Goal: Transaction & Acquisition: Purchase product/service

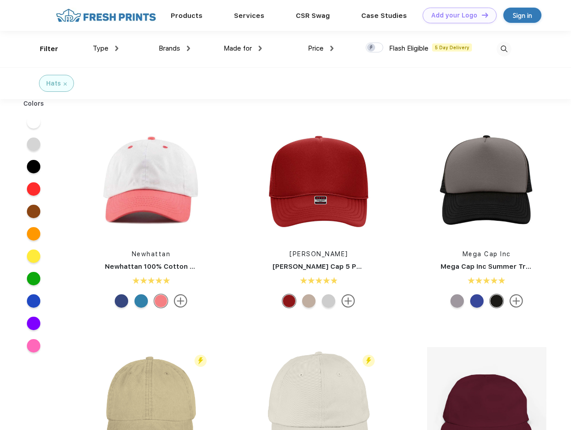
scroll to position [0, 0]
click at [456, 15] on link "Add your Logo Design Tool" at bounding box center [460, 16] width 74 height 16
click at [0, 0] on div "Design Tool" at bounding box center [0, 0] width 0 height 0
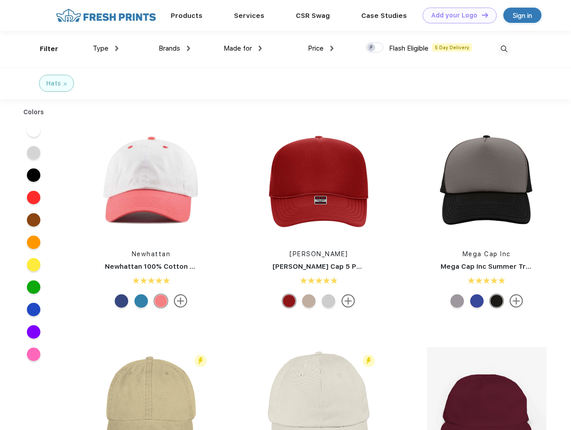
click at [481, 15] on link "Add your Logo Design Tool" at bounding box center [460, 16] width 74 height 16
click at [43, 49] on div "Filter" at bounding box center [49, 49] width 18 height 10
click at [106, 48] on span "Type" at bounding box center [101, 48] width 16 height 8
click at [174, 48] on span "Brands" at bounding box center [170, 48] width 22 height 8
click at [243, 48] on span "Made for" at bounding box center [238, 48] width 28 height 8
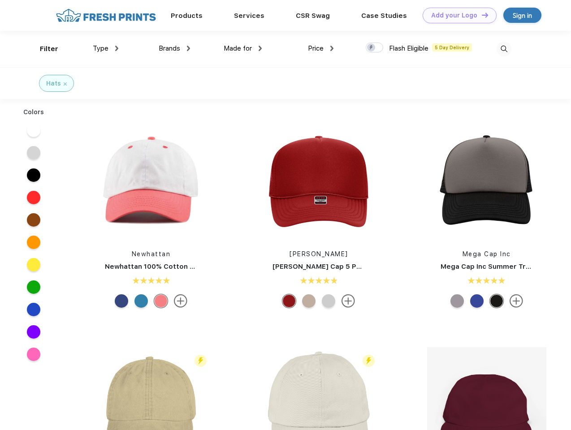
click at [321, 48] on span "Price" at bounding box center [316, 48] width 16 height 8
click at [375, 48] on div at bounding box center [374, 48] width 17 height 10
click at [372, 48] on input "checkbox" at bounding box center [369, 45] width 6 height 6
click at [504, 49] on img at bounding box center [504, 49] width 15 height 15
